Goal: Check status: Check status

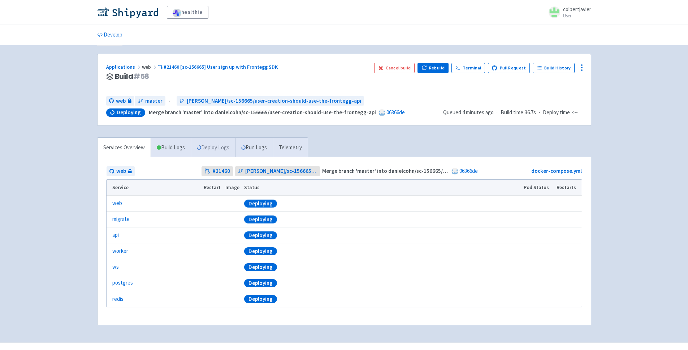
click at [207, 149] on link "Deploy Logs" at bounding box center [213, 148] width 44 height 20
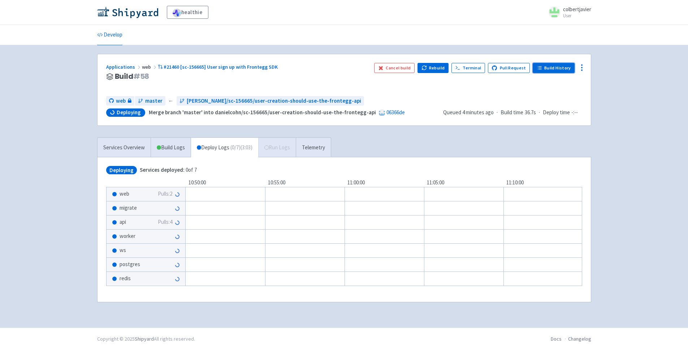
click at [555, 71] on link "Build History" at bounding box center [554, 68] width 42 height 10
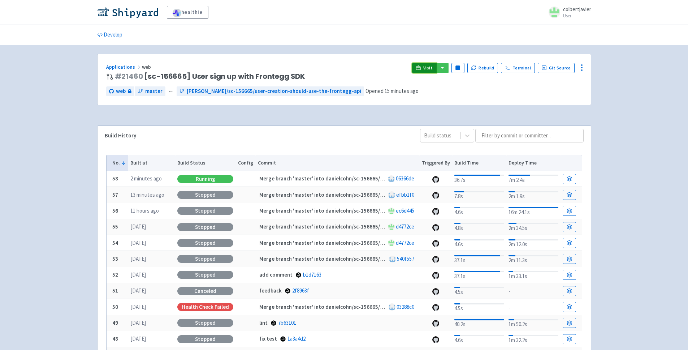
click at [430, 69] on span "Visit" at bounding box center [427, 68] width 9 height 6
